Goal: Task Accomplishment & Management: Manage account settings

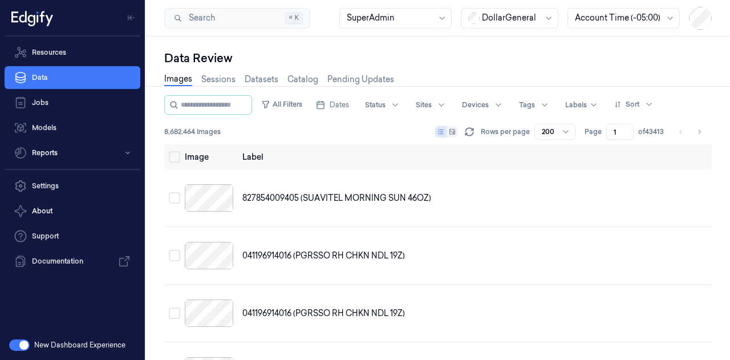
click at [506, 15] on div at bounding box center [510, 18] width 57 height 12
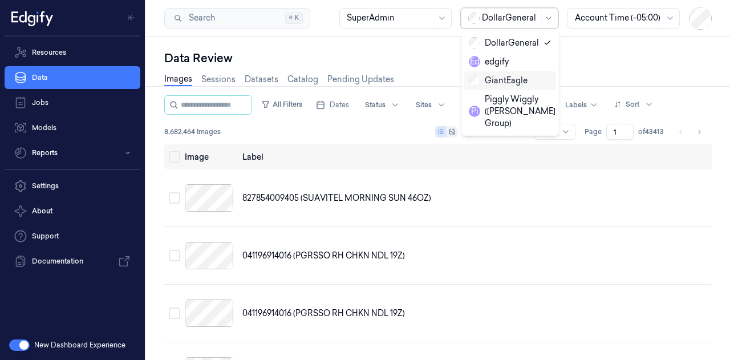
click at [521, 78] on div "GiantEagle" at bounding box center [498, 81] width 59 height 12
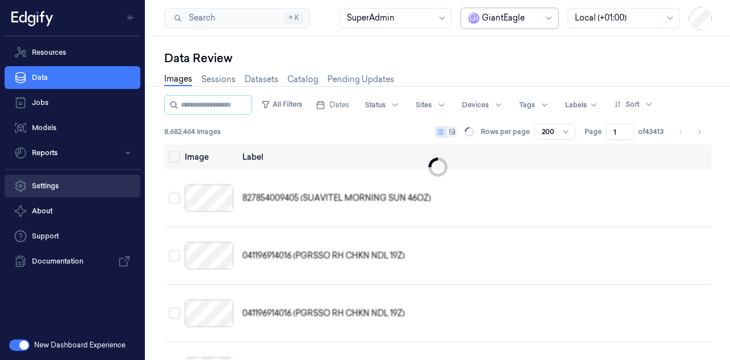
click at [84, 184] on link "Settings" at bounding box center [73, 185] width 136 height 23
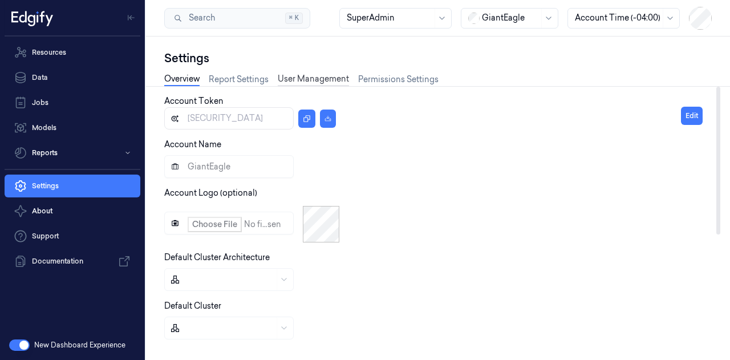
click at [291, 76] on link "User Management" at bounding box center [313, 79] width 71 height 13
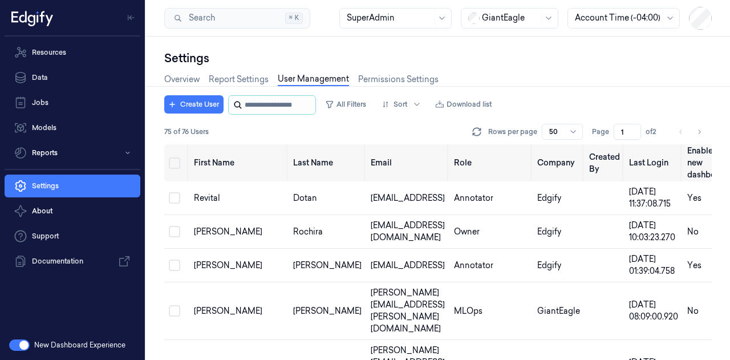
click at [256, 106] on input "string" at bounding box center [279, 105] width 68 height 18
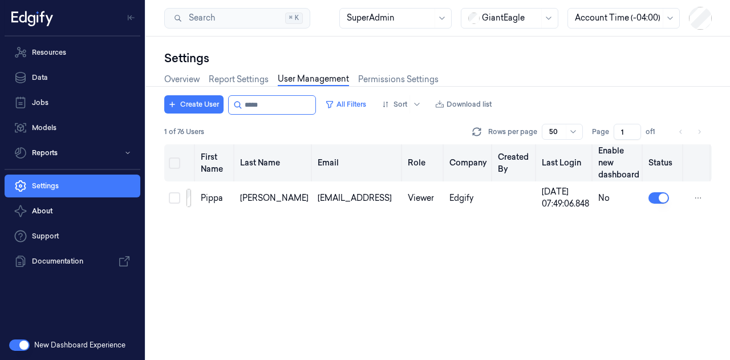
type input "*****"
click at [41, 47] on link "Resources" at bounding box center [73, 52] width 136 height 23
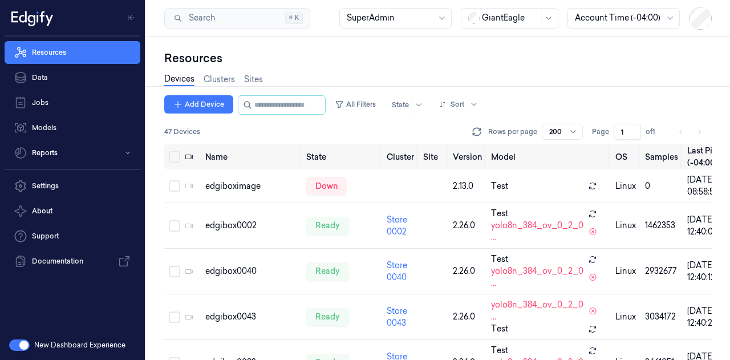
click at [263, 116] on div "Add Device All Filters State Sort 47 Devices Rows per page 200 Page 1 of 1" at bounding box center [437, 119] width 547 height 49
click at [267, 113] on div at bounding box center [282, 104] width 88 height 19
click at [269, 109] on input "string" at bounding box center [288, 105] width 68 height 18
click at [93, 193] on link "Settings" at bounding box center [73, 185] width 136 height 23
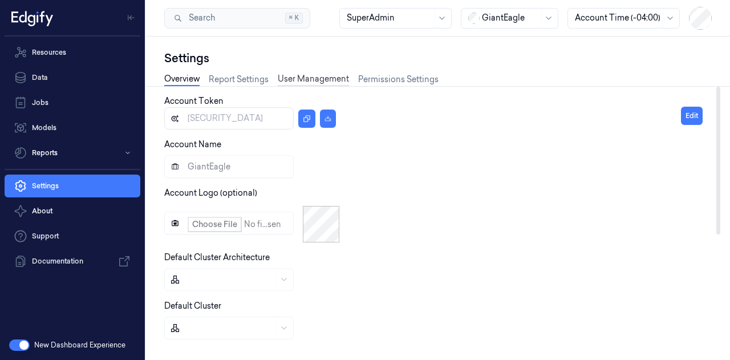
click at [300, 78] on link "User Management" at bounding box center [313, 79] width 71 height 13
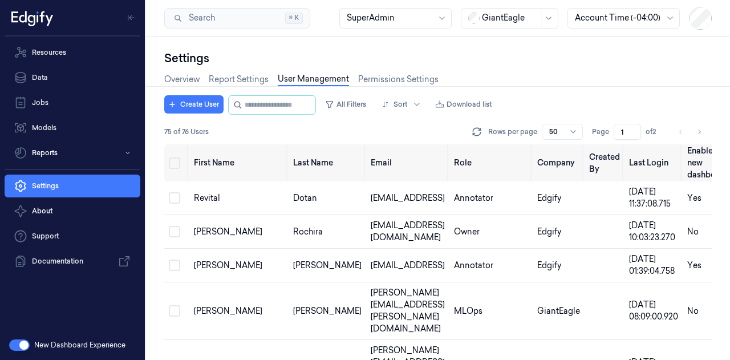
click at [276, 92] on div "Overview Report Settings User Management Permissions Settings" at bounding box center [301, 80] width 274 height 29
click at [287, 103] on input "string" at bounding box center [279, 105] width 68 height 18
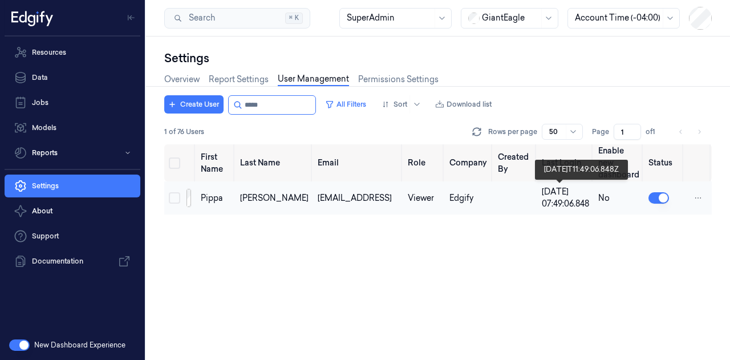
type input "*****"
click at [593, 201] on td "No" at bounding box center [618, 197] width 50 height 33
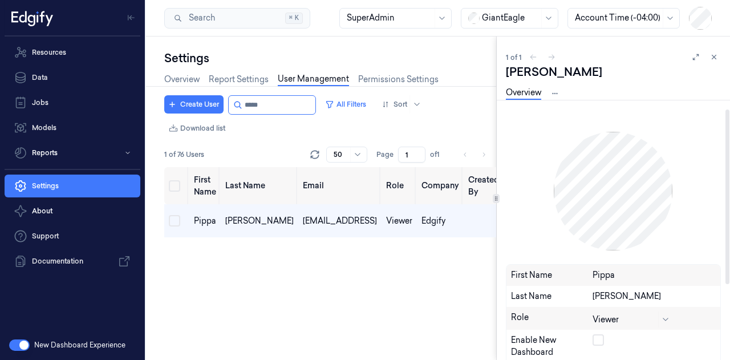
scroll to position [108, 0]
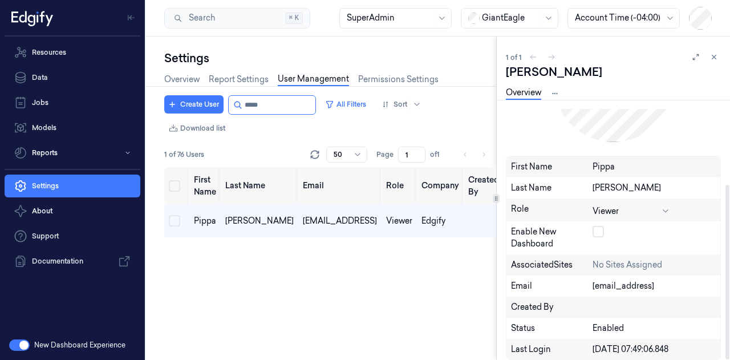
click at [595, 232] on button "button" at bounding box center [597, 231] width 11 height 11
type button "on"
drag, startPoint x: 503, startPoint y: 198, endPoint x: 528, endPoint y: 246, distance: 54.1
click at [521, 231] on div "Enable new dashboard" at bounding box center [552, 238] width 82 height 24
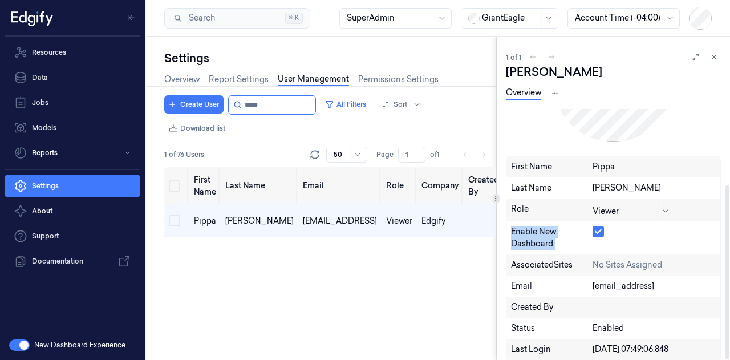
click at [521, 231] on div "Enable new dashboard" at bounding box center [552, 238] width 82 height 24
copy div "Enable new dashboard"
